Goal: Check status: Check status

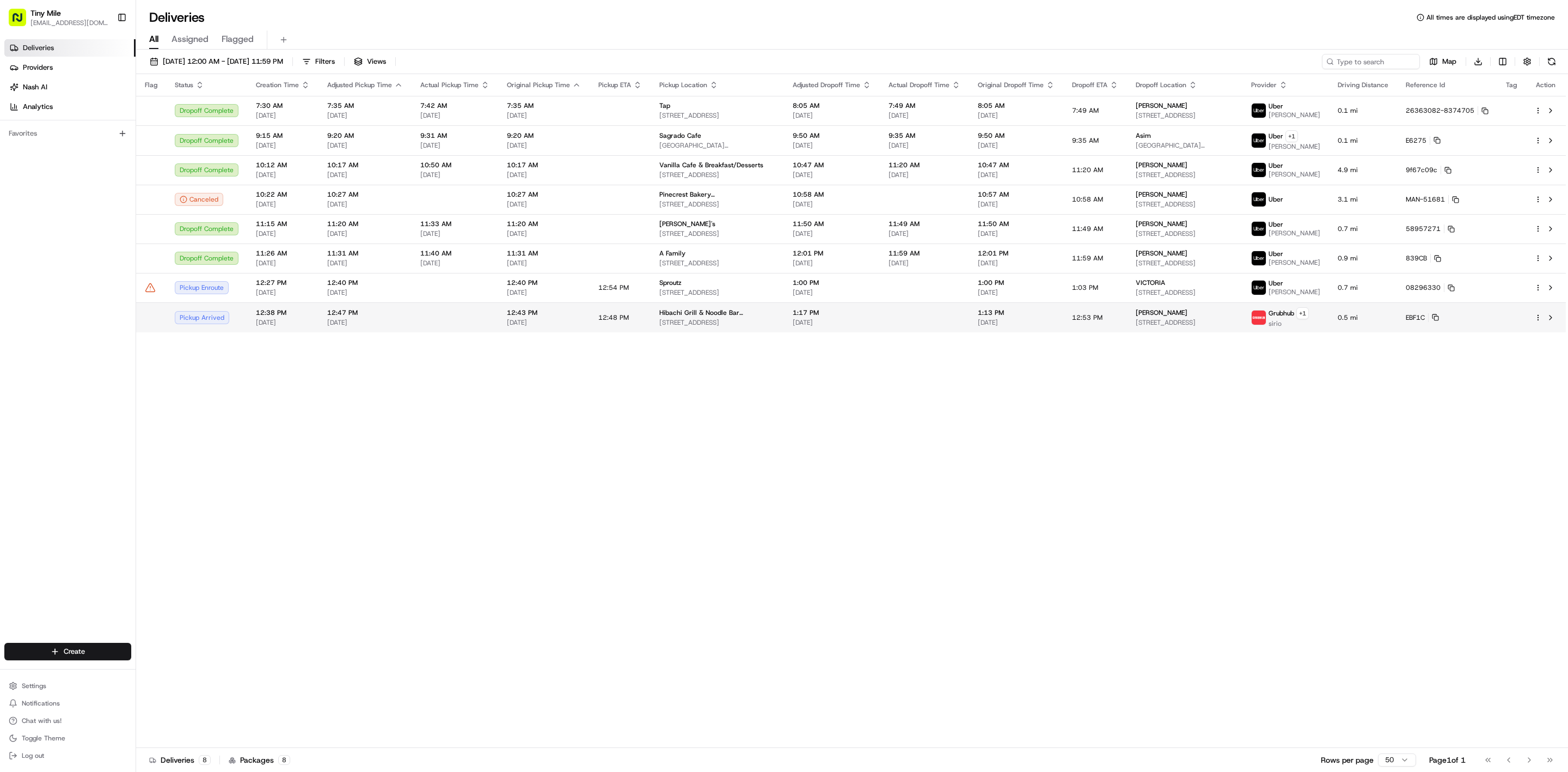
click at [640, 323] on td "[PERSON_NAME] [STREET_ADDRESS]" at bounding box center [1185, 317] width 116 height 30
click at [640, 319] on html "Tiny Mile [EMAIL_ADDRESS][DOMAIN_NAME] Toggle Sidebar Deliveries Providers [PER…" at bounding box center [784, 386] width 1568 height 772
click at [640, 351] on div "Cancel C" at bounding box center [1508, 464] width 118 height 18
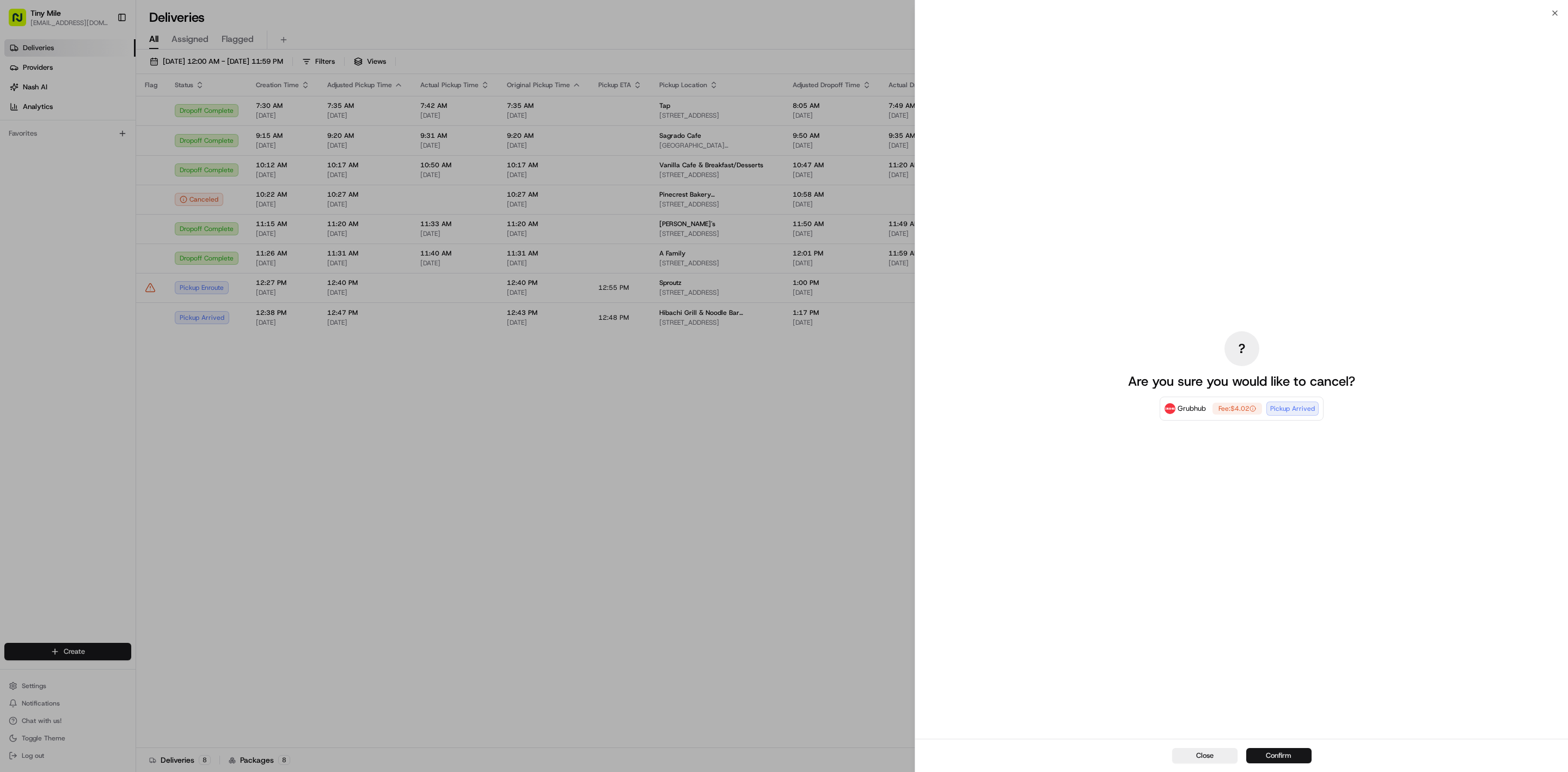
click at [640, 351] on button "Confirm" at bounding box center [1278, 756] width 65 height 15
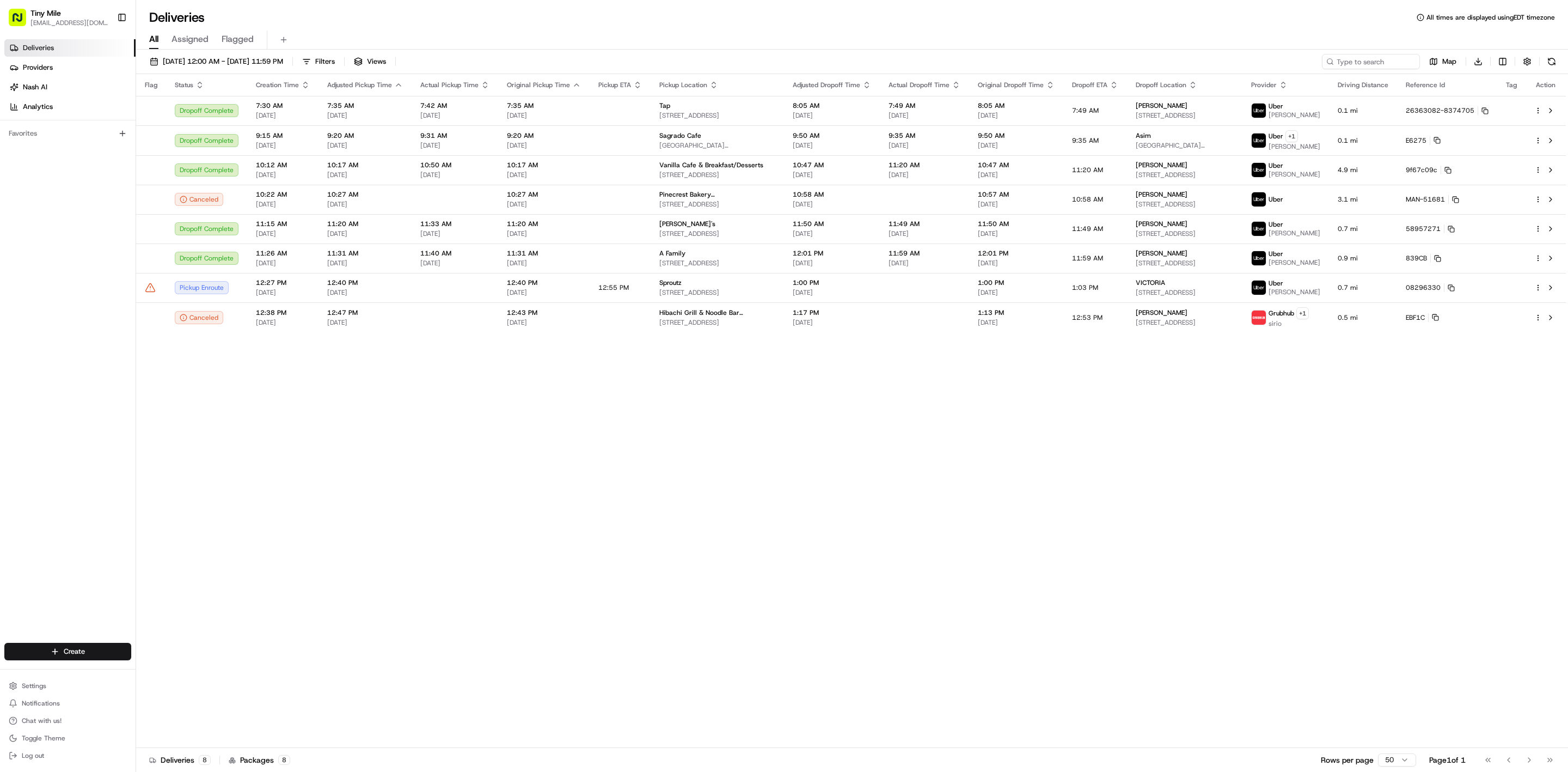
click at [640, 351] on div "Flag Status Creation Time Adjusted Pickup Time Actual Pickup Time Original Pick…" at bounding box center [851, 411] width 1430 height 674
click at [403, 288] on td "12:40 PM [DATE]" at bounding box center [365, 287] width 93 height 29
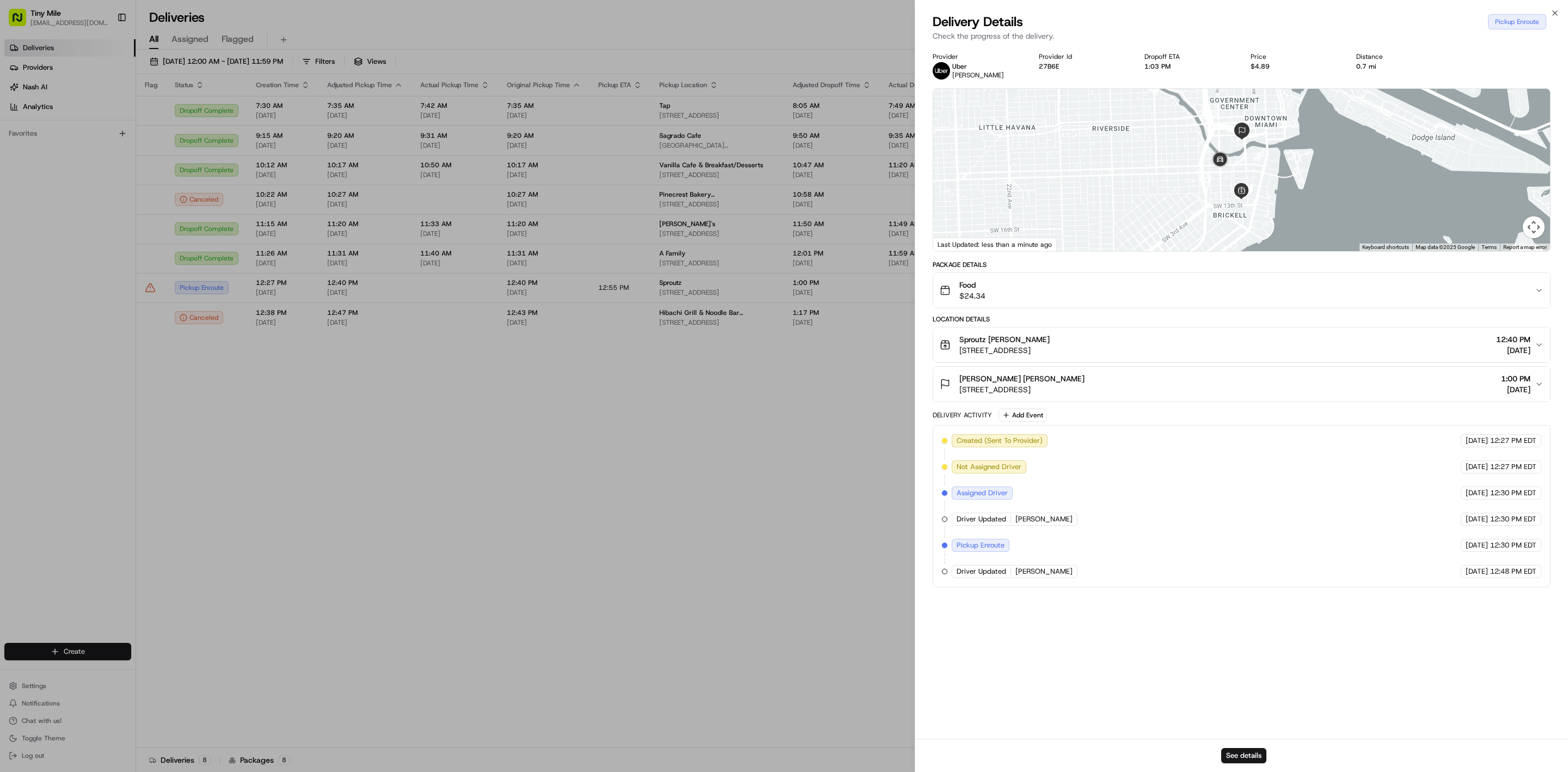
drag, startPoint x: 727, startPoint y: 421, endPoint x: 721, endPoint y: 425, distance: 7.2
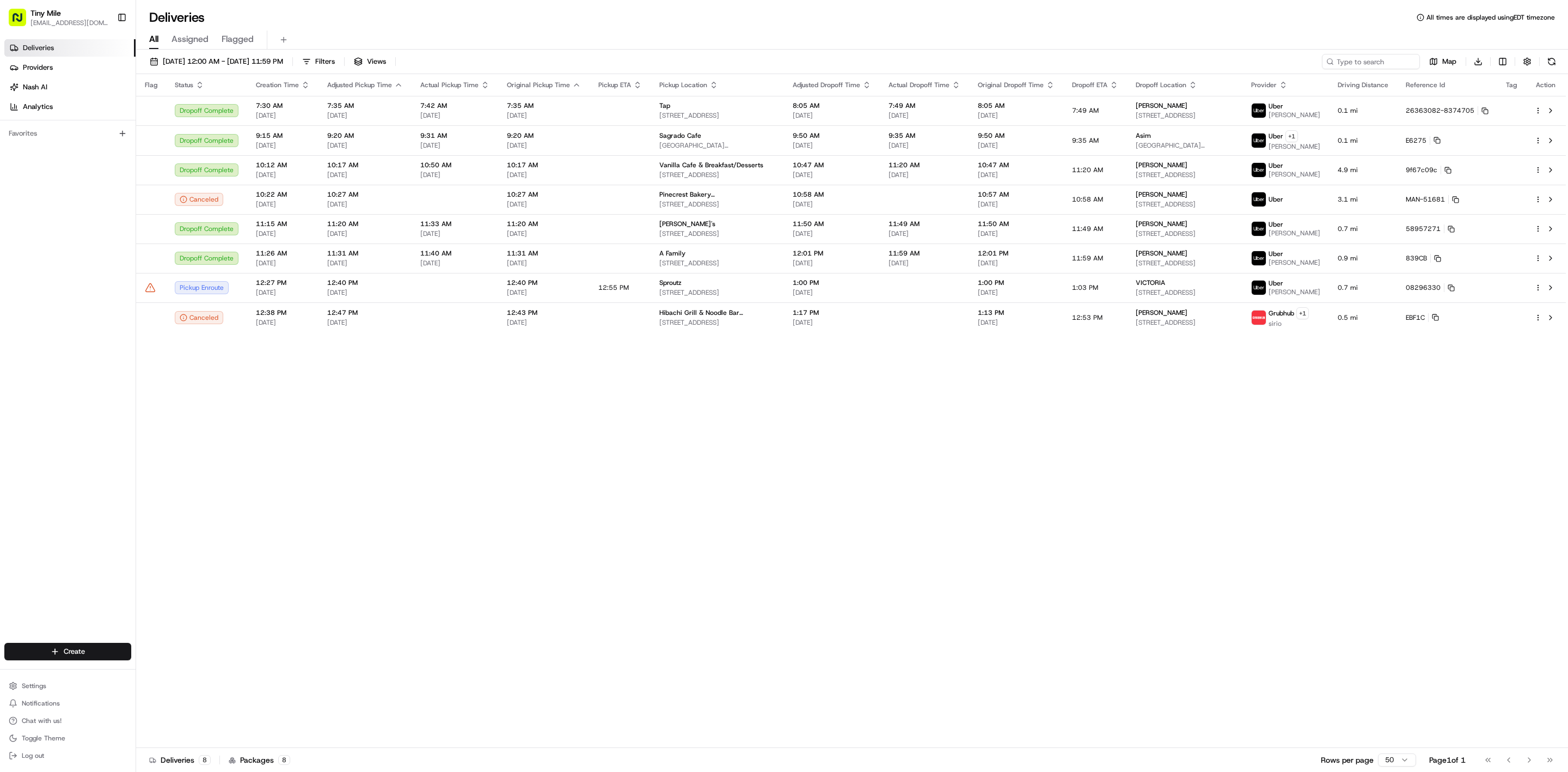
click at [640, 351] on div "Flag Status Creation Time Adjusted Pickup Time Actual Pickup Time Original Pick…" at bounding box center [851, 411] width 1430 height 674
